Goal: Task Accomplishment & Management: Manage account settings

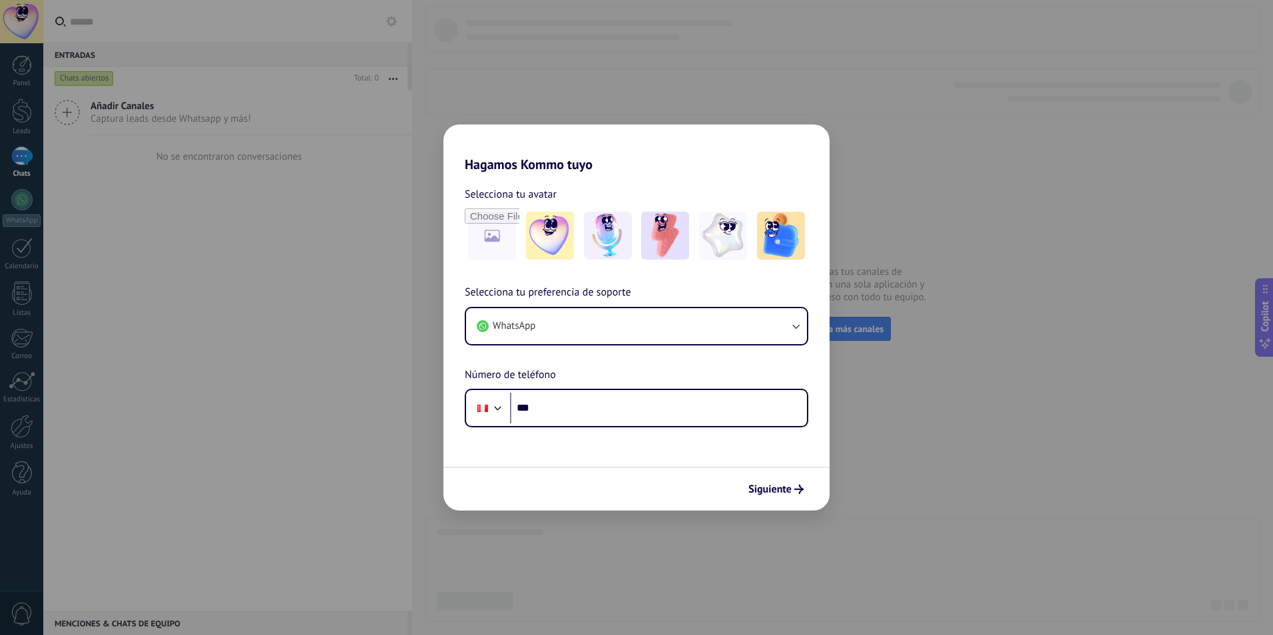
click at [626, 61] on div "Hagamos Kommo tuyo Selecciona tu avatar Selecciona tu preferencia de soporte Wh…" at bounding box center [636, 317] width 1273 height 635
click at [889, 4] on div "Hagamos Kommo tuyo Selecciona tu avatar Selecciona tu preferencia de soporte Wh…" at bounding box center [636, 317] width 1273 height 635
